Goal: Task Accomplishment & Management: Use online tool/utility

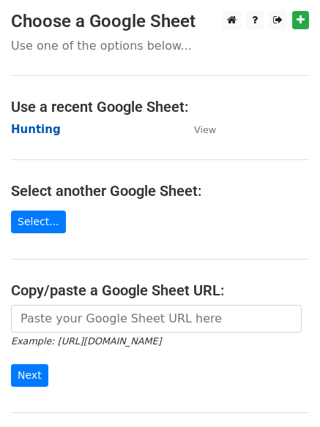
click at [28, 124] on strong "Hunting" at bounding box center [36, 129] width 50 height 13
click at [42, 127] on strong "Hunting" at bounding box center [36, 129] width 50 height 13
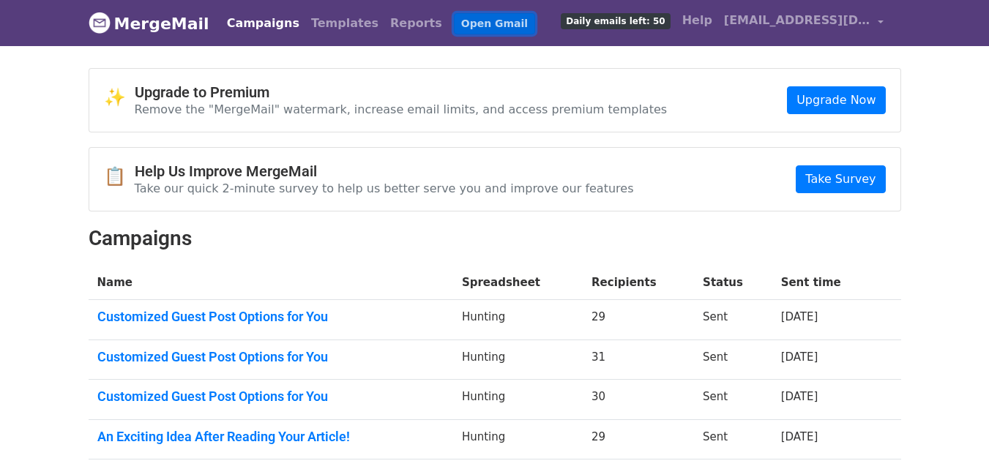
click at [454, 32] on link "Open Gmail" at bounding box center [494, 23] width 81 height 21
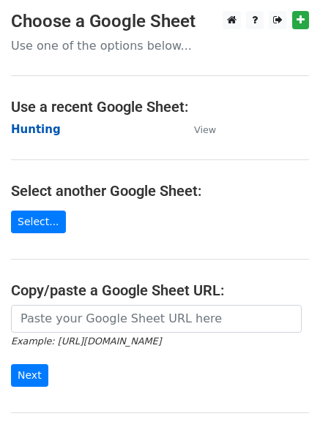
click at [37, 127] on strong "Hunting" at bounding box center [36, 129] width 50 height 13
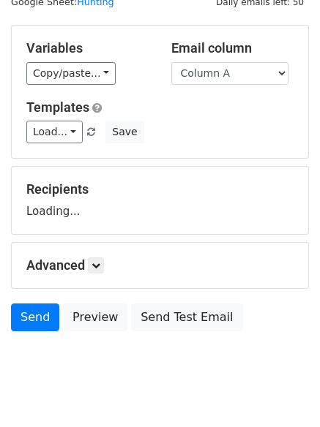
scroll to position [83, 0]
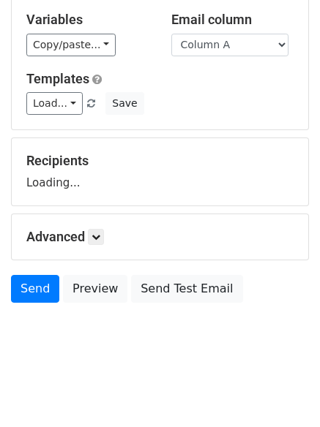
click at [101, 250] on div "Advanced Tracking Track Opens UTM Codes Track Clicks Filters Only include sprea…" at bounding box center [160, 236] width 296 height 45
click at [100, 241] on icon at bounding box center [95, 237] width 9 height 9
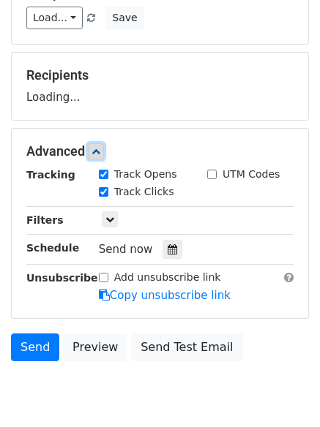
scroll to position [225, 0]
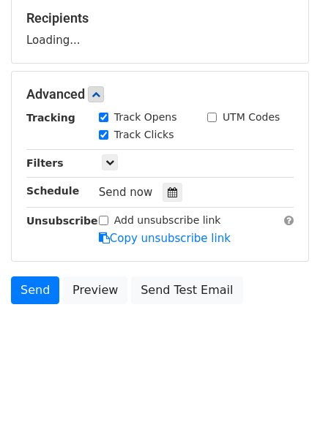
click at [160, 204] on div "Tracking Track Opens UTM Codes Track Clicks Filters Only include spreadsheet ro…" at bounding box center [159, 178] width 267 height 137
drag, startPoint x: 160, startPoint y: 195, endPoint x: 161, endPoint y: 203, distance: 7.4
click at [168, 195] on icon at bounding box center [173, 192] width 10 height 10
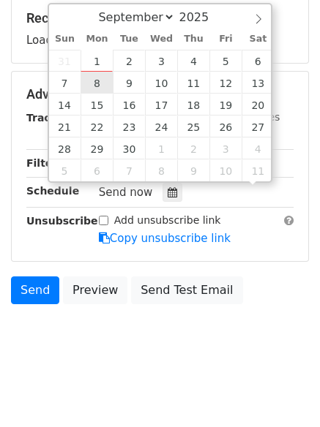
scroll to position [1, 0]
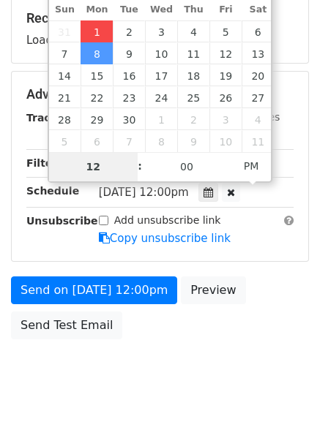
type input "2025-09-01 12:00"
type input "4"
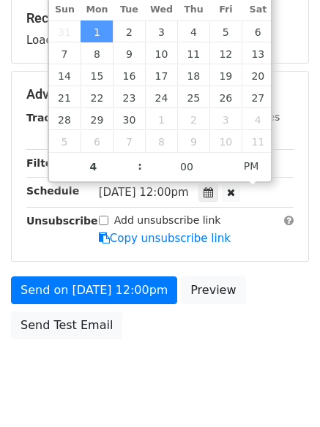
type input "2025-09-01 16:00"
click at [132, 354] on body "New Campaign Daily emails left: 50 Google Sheet: Hunting Variables Copy/paste..…" at bounding box center [160, 96] width 320 height 620
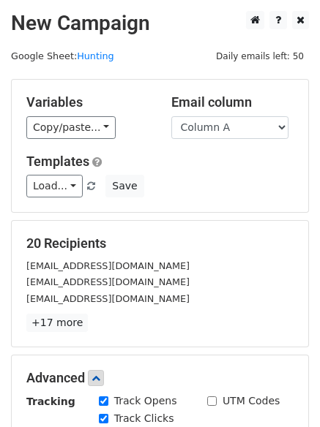
scroll to position [320, 0]
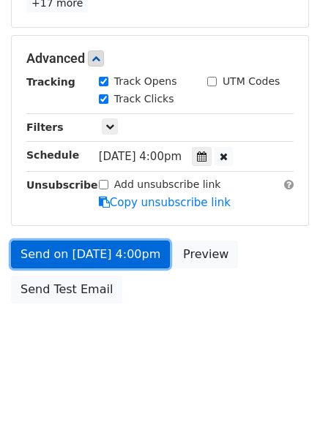
click at [106, 251] on link "Send on Sep 1 at 4:00pm" at bounding box center [90, 255] width 159 height 28
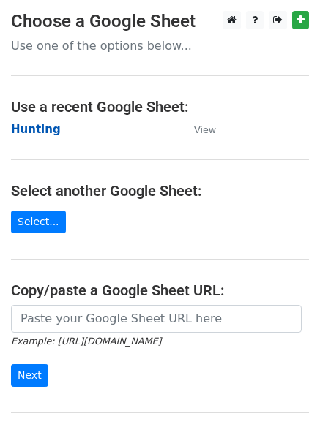
click at [42, 128] on strong "Hunting" at bounding box center [36, 129] width 50 height 13
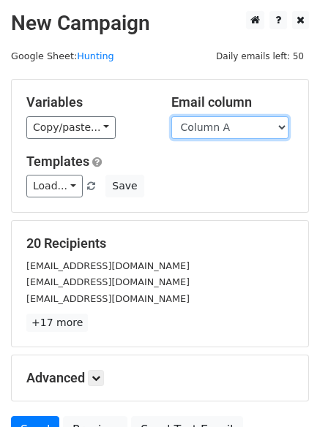
click at [228, 132] on select "Column A Column B Column C Column D Column E" at bounding box center [229, 127] width 117 height 23
select select "Column B"
click at [171, 116] on select "Column A Column B Column C Column D Column E" at bounding box center [229, 127] width 117 height 23
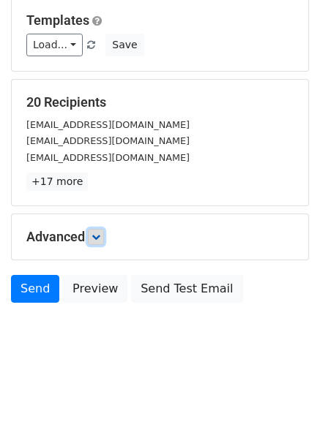
click at [104, 241] on link at bounding box center [96, 237] width 16 height 16
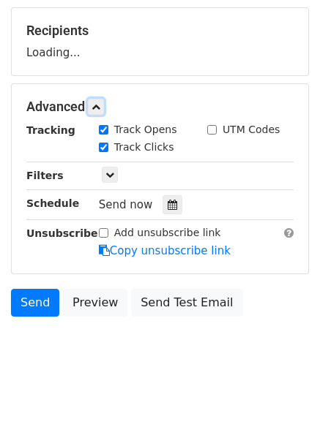
scroll to position [216, 0]
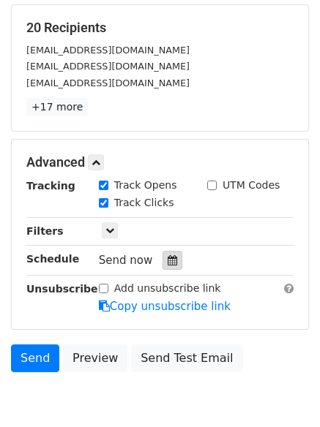
click at [166, 255] on div at bounding box center [172, 260] width 20 height 19
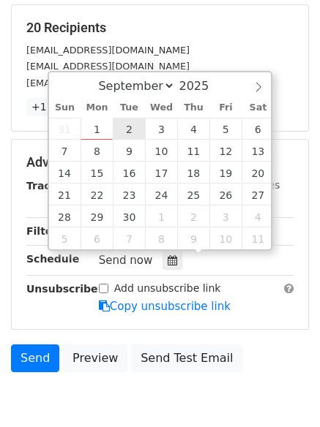
type input "2025-09-02 12:00"
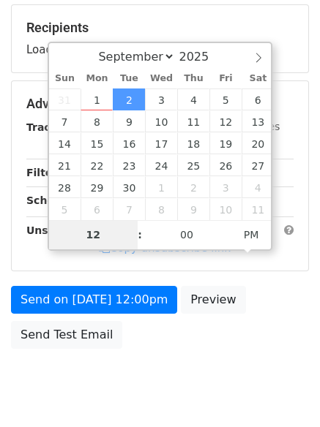
type input "5"
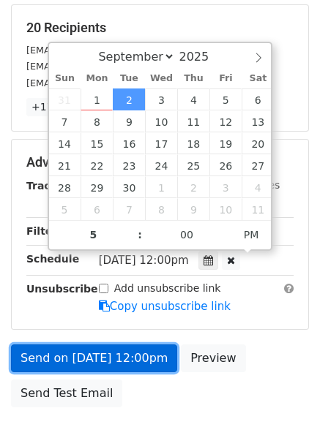
type input "2025-09-02 17:00"
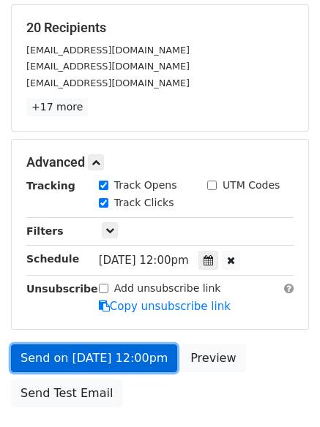
click at [105, 354] on link "Send on Sep 2 at 12:00pm" at bounding box center [94, 359] width 166 height 28
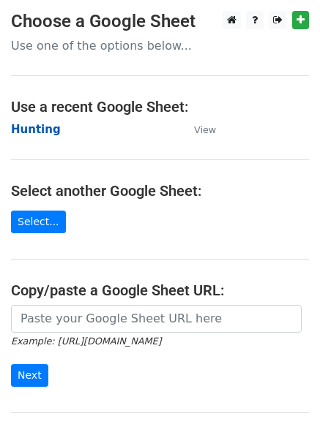
click at [34, 127] on strong "Hunting" at bounding box center [36, 129] width 50 height 13
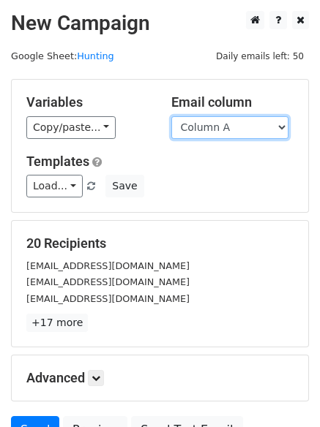
click at [214, 129] on select "Column A Column B Column C Column D Column E" at bounding box center [229, 127] width 117 height 23
select select "Column C"
click at [171, 116] on select "Column A Column B Column C Column D Column E" at bounding box center [229, 127] width 117 height 23
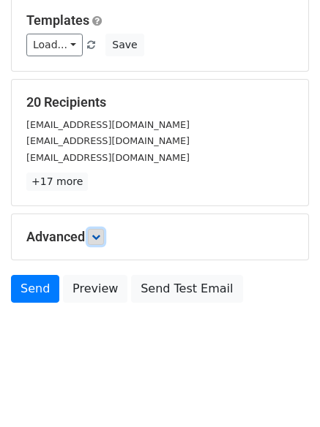
click at [100, 239] on icon at bounding box center [95, 237] width 9 height 9
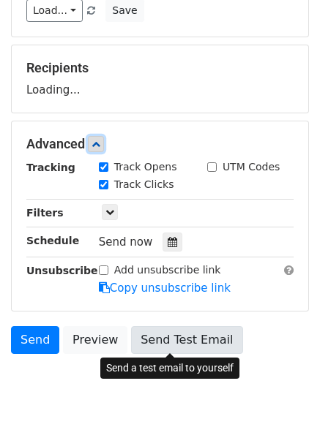
scroll to position [221, 0]
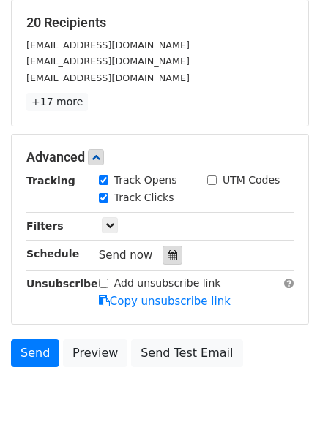
drag, startPoint x: 164, startPoint y: 256, endPoint x: 145, endPoint y: 242, distance: 23.6
click at [168, 256] on icon at bounding box center [173, 255] width 10 height 10
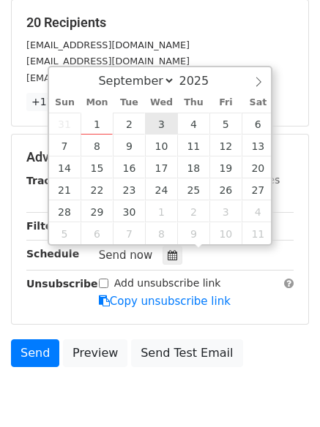
type input "2025-09-03 12:00"
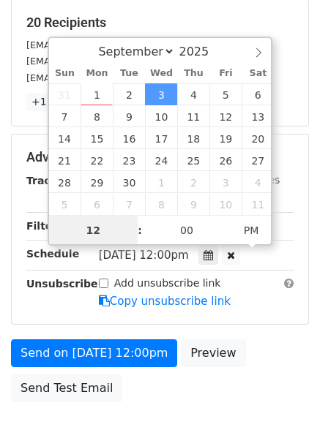
scroll to position [1, 0]
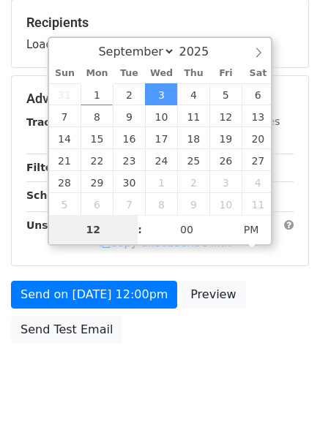
type input "6"
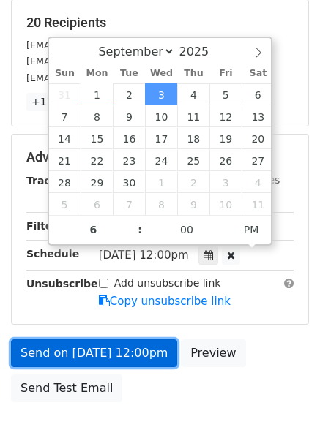
type input "2025-09-03 18:00"
click at [93, 348] on link "Send on Sep 3 at 12:00pm" at bounding box center [94, 354] width 166 height 28
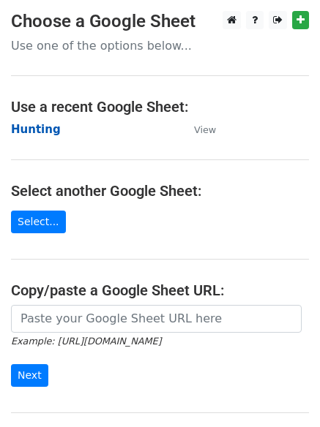
click at [43, 129] on strong "Hunting" at bounding box center [36, 129] width 50 height 13
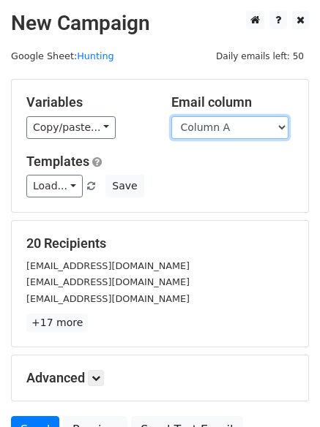
drag, startPoint x: 0, startPoint y: 0, endPoint x: 230, endPoint y: 132, distance: 264.9
click at [228, 132] on select "Column A Column B Column C Column D Column E" at bounding box center [229, 127] width 117 height 23
select select "Column D"
click at [171, 116] on select "Column A Column B Column C Column D Column E" at bounding box center [229, 127] width 117 height 23
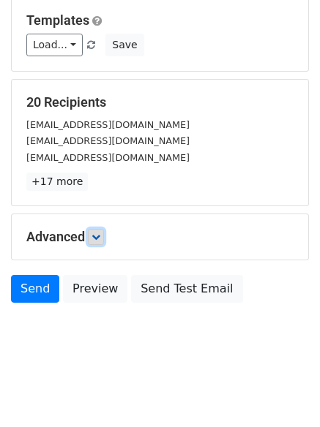
click at [97, 236] on icon at bounding box center [95, 237] width 9 height 9
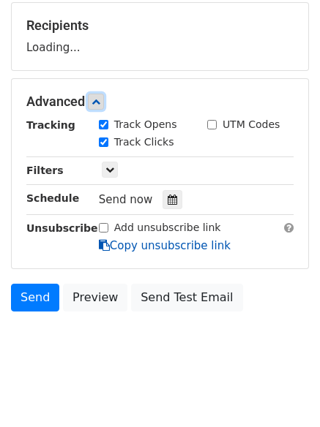
scroll to position [220, 0]
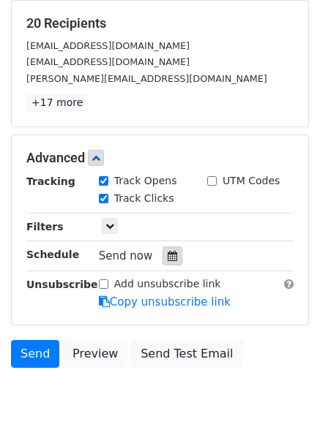
click at [168, 252] on icon at bounding box center [173, 256] width 10 height 10
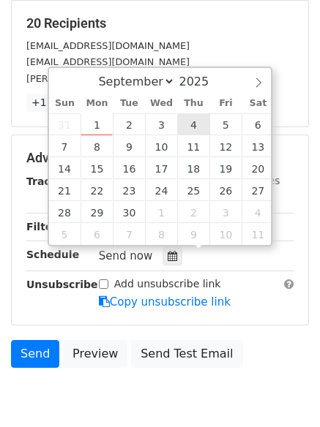
type input "2025-09-04 12:00"
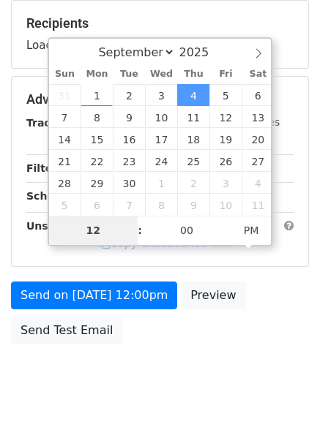
type input "7"
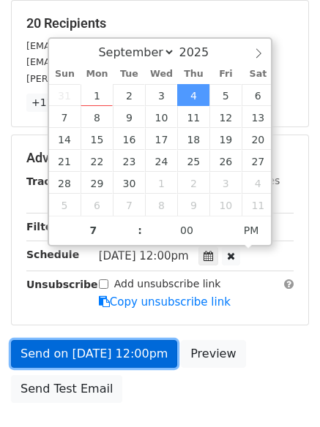
type input "2025-09-04 19:00"
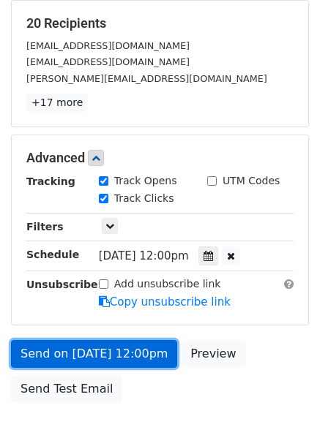
click at [110, 354] on link "Send on Sep 4 at 12:00pm" at bounding box center [94, 354] width 166 height 28
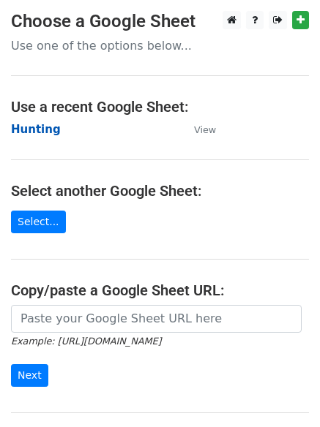
click at [34, 131] on strong "Hunting" at bounding box center [36, 129] width 50 height 13
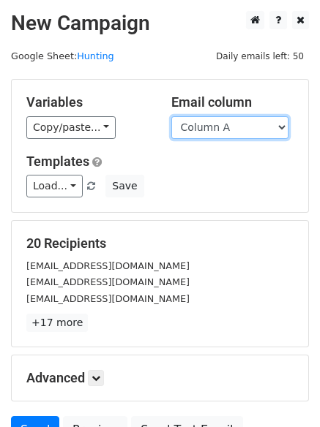
click at [254, 124] on select "Column A Column B Column C Column D Column E" at bounding box center [229, 127] width 117 height 23
select select "Column E"
click at [171, 116] on select "Column A Column B Column C Column D Column E" at bounding box center [229, 127] width 117 height 23
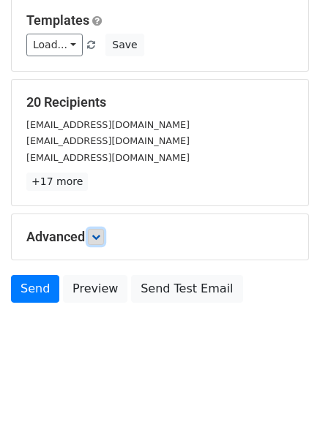
click at [104, 243] on link at bounding box center [96, 237] width 16 height 16
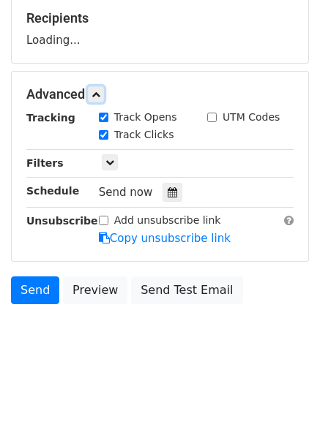
scroll to position [226, 0]
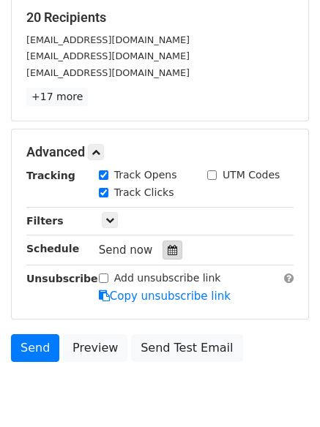
click at [174, 253] on div at bounding box center [172, 250] width 20 height 19
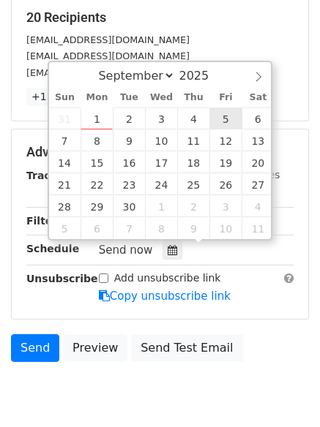
type input "[DATE] 12:00"
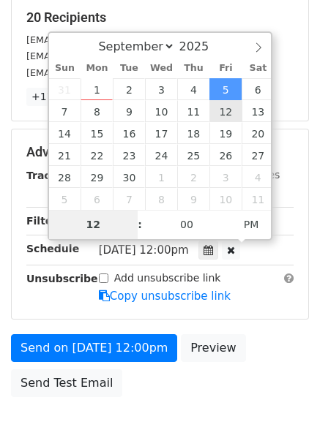
type input "8"
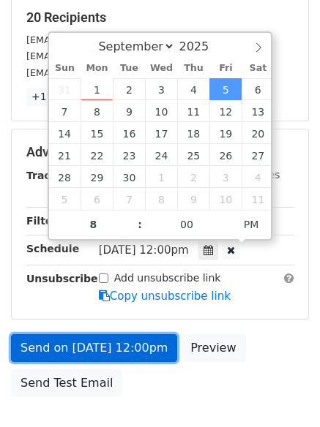
type input "[DATE] 20:00"
click at [86, 350] on link "Send on [DATE] 12:00pm" at bounding box center [94, 349] width 166 height 28
